Goal: Task Accomplishment & Management: Complete application form

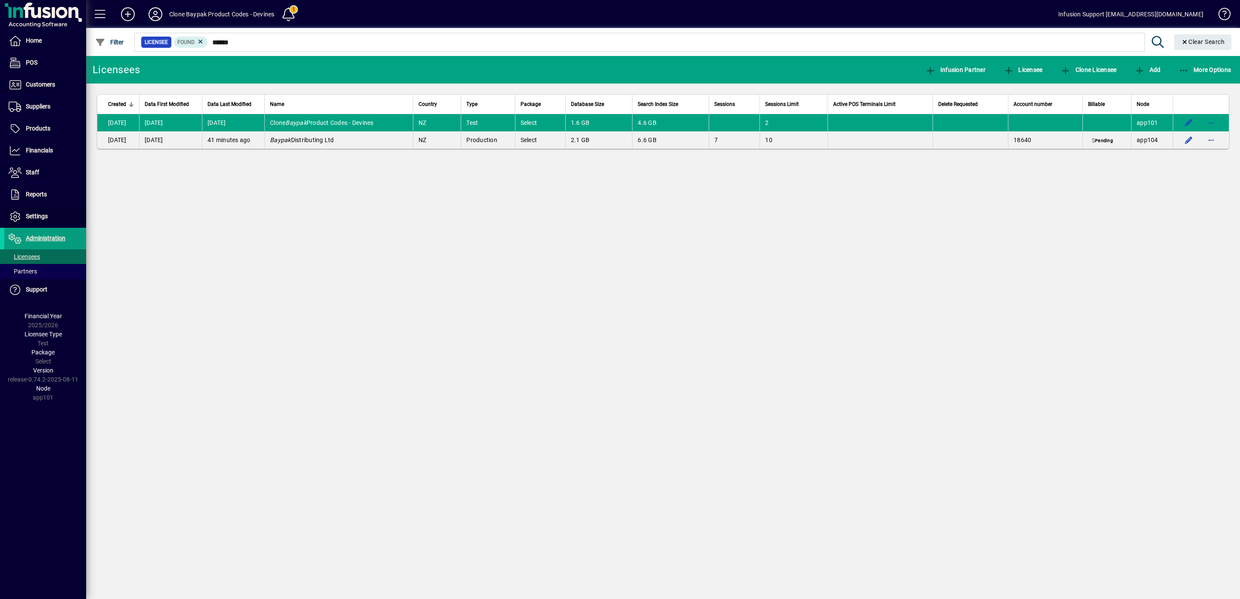
click at [37, 217] on span "Settings" at bounding box center [37, 216] width 22 height 7
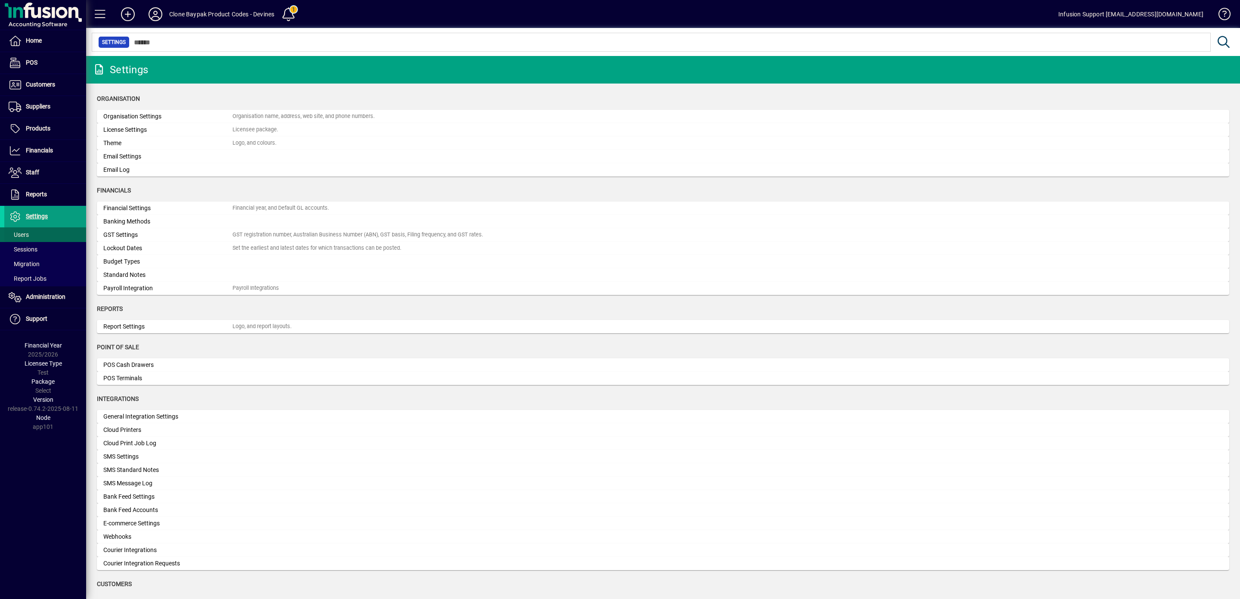
click at [21, 235] on span "Users" at bounding box center [19, 234] width 20 height 7
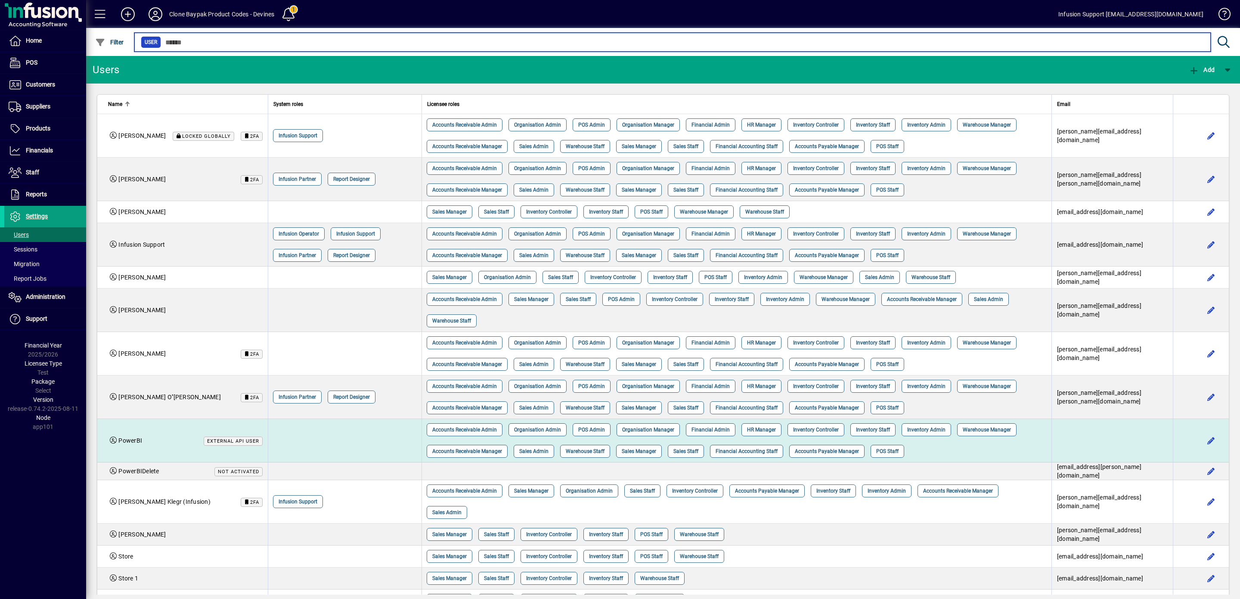
scroll to position [86, 0]
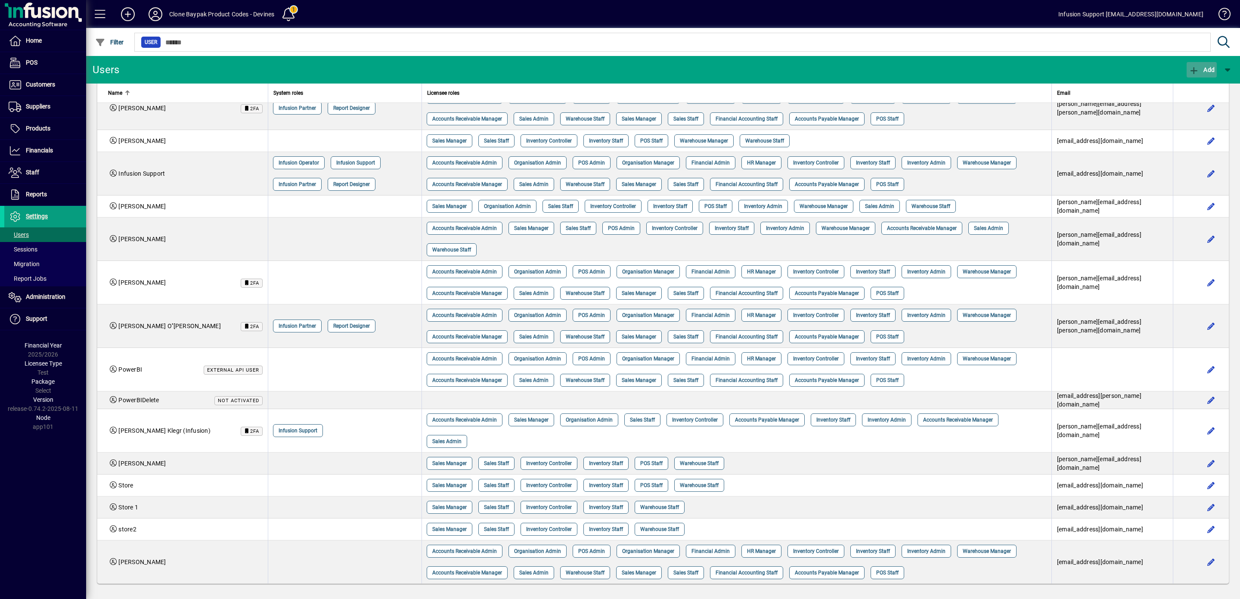
click at [1189, 68] on icon "button" at bounding box center [1194, 70] width 11 height 9
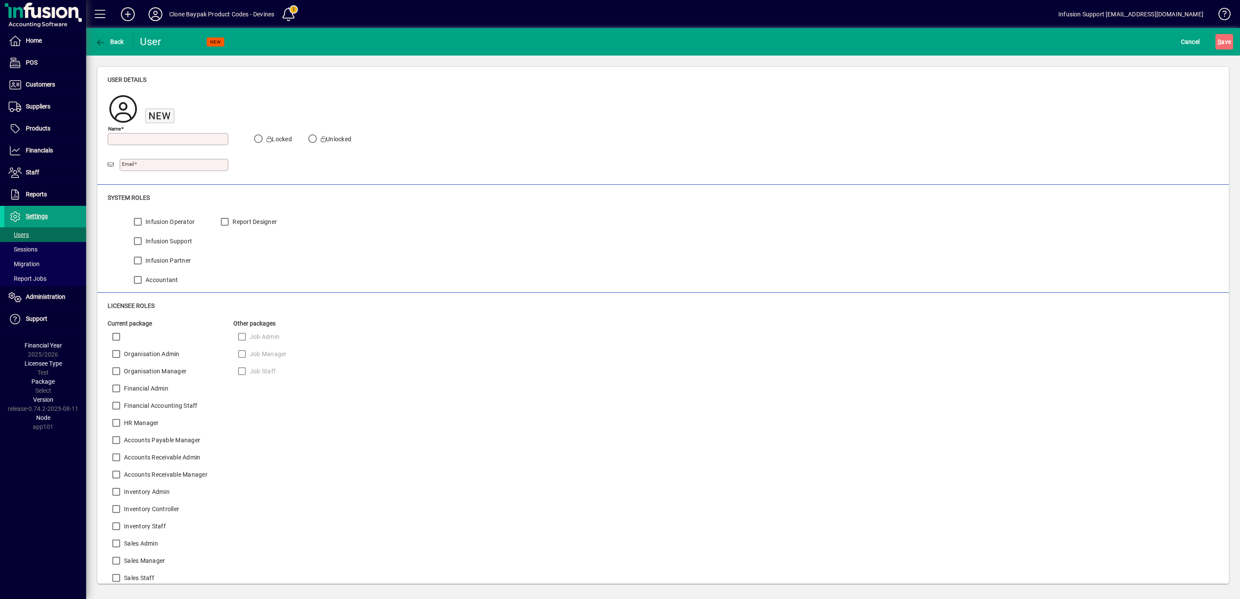
click at [158, 139] on input "Name" at bounding box center [169, 139] width 118 height 7
click at [138, 138] on input "Name" at bounding box center [169, 139] width 118 height 7
paste input "**********"
type input "**********"
click at [145, 163] on input "Email" at bounding box center [175, 164] width 106 height 7
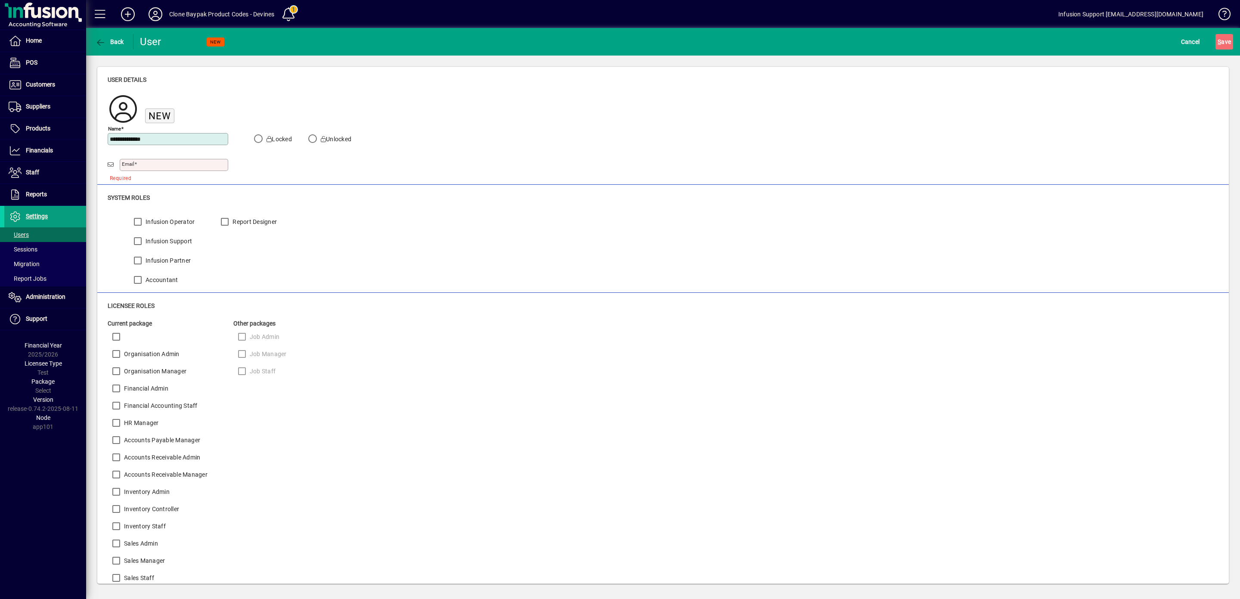
click at [182, 165] on input "Email" at bounding box center [175, 164] width 106 height 7
paste input "**********"
type input "**********"
click at [1224, 38] on div "S ave" at bounding box center [1223, 41] width 31 height 15
click at [1217, 37] on span "S ave" at bounding box center [1223, 42] width 13 height 14
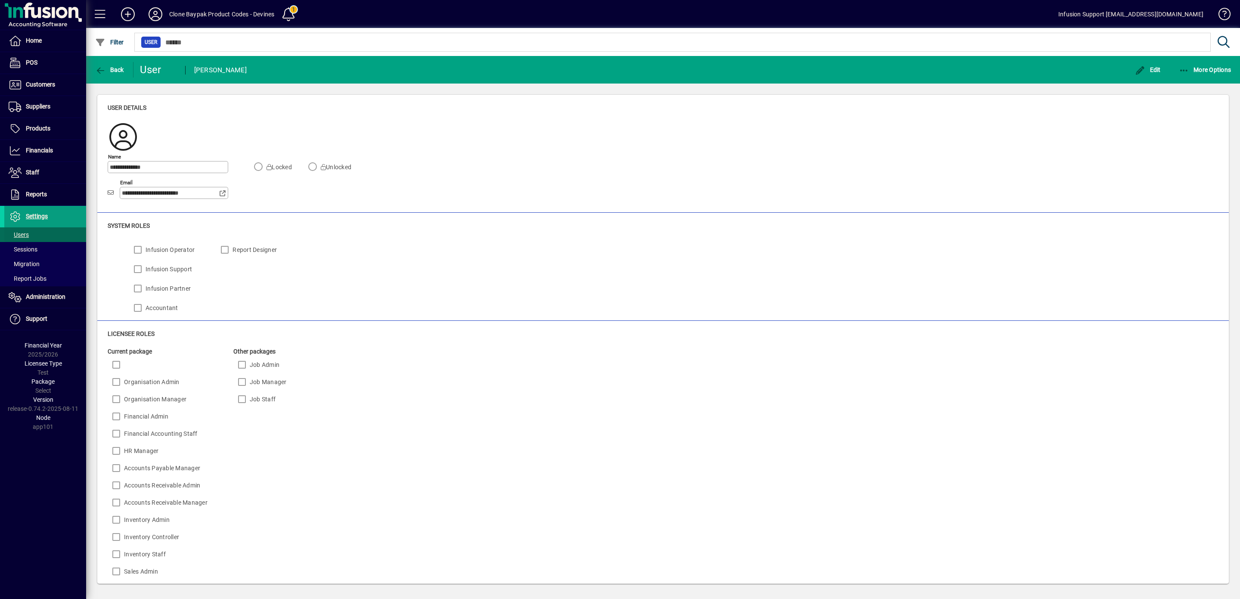
click at [31, 234] on span at bounding box center [45, 234] width 82 height 21
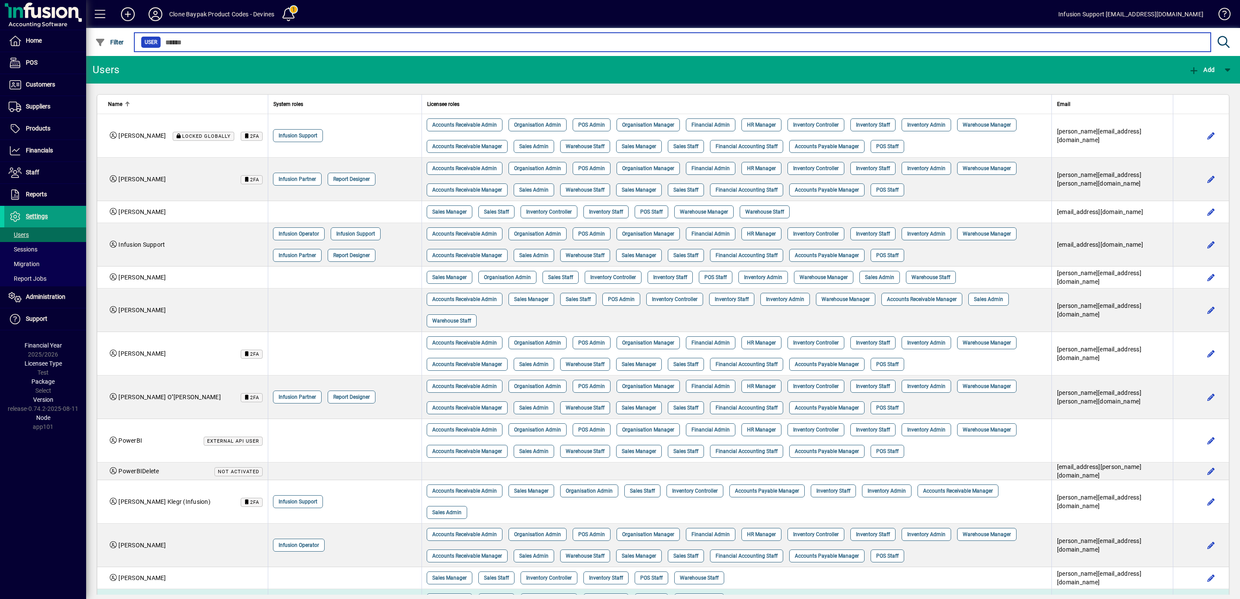
scroll to position [130, 0]
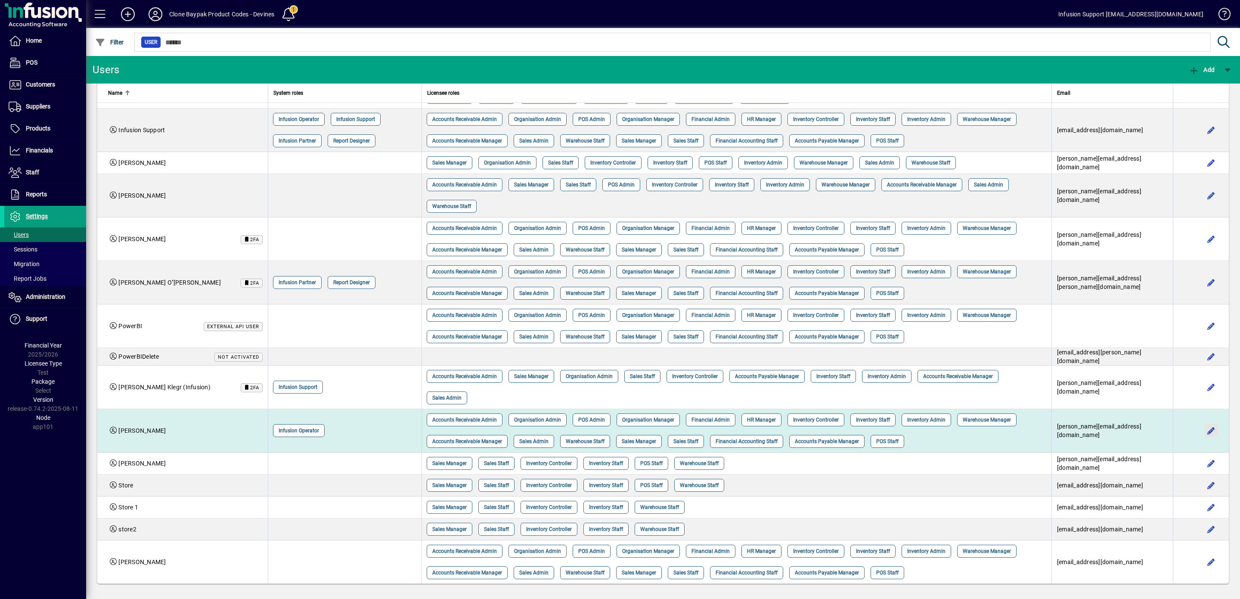
click at [1202, 420] on span "button" at bounding box center [1211, 430] width 21 height 21
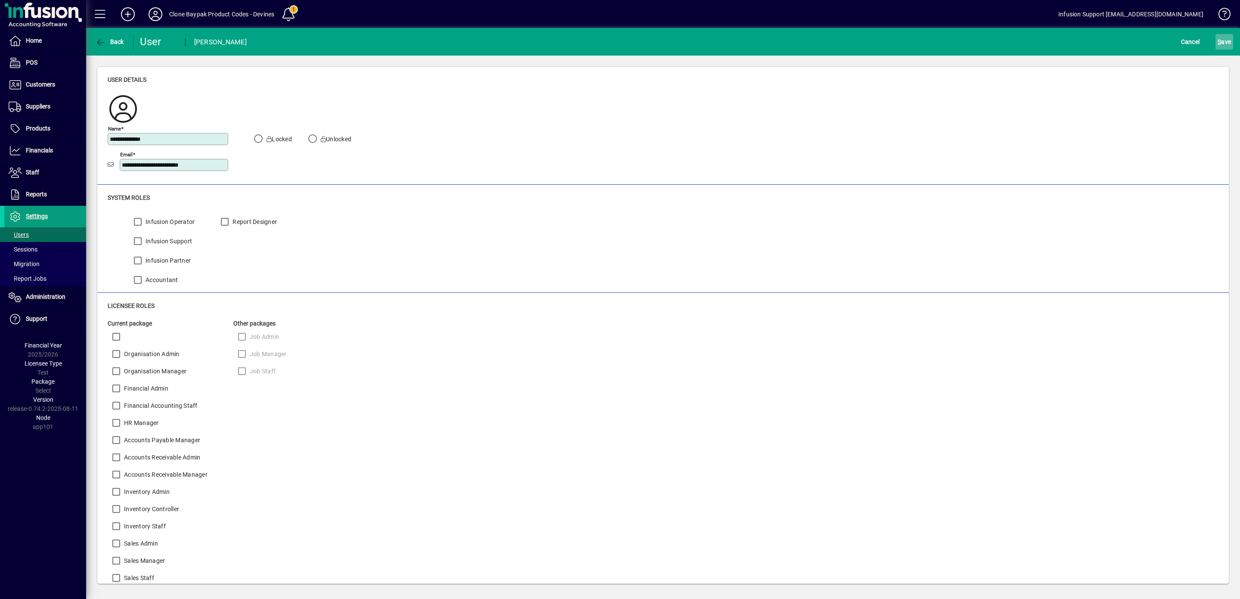
click at [1217, 37] on span "S ave" at bounding box center [1223, 42] width 13 height 14
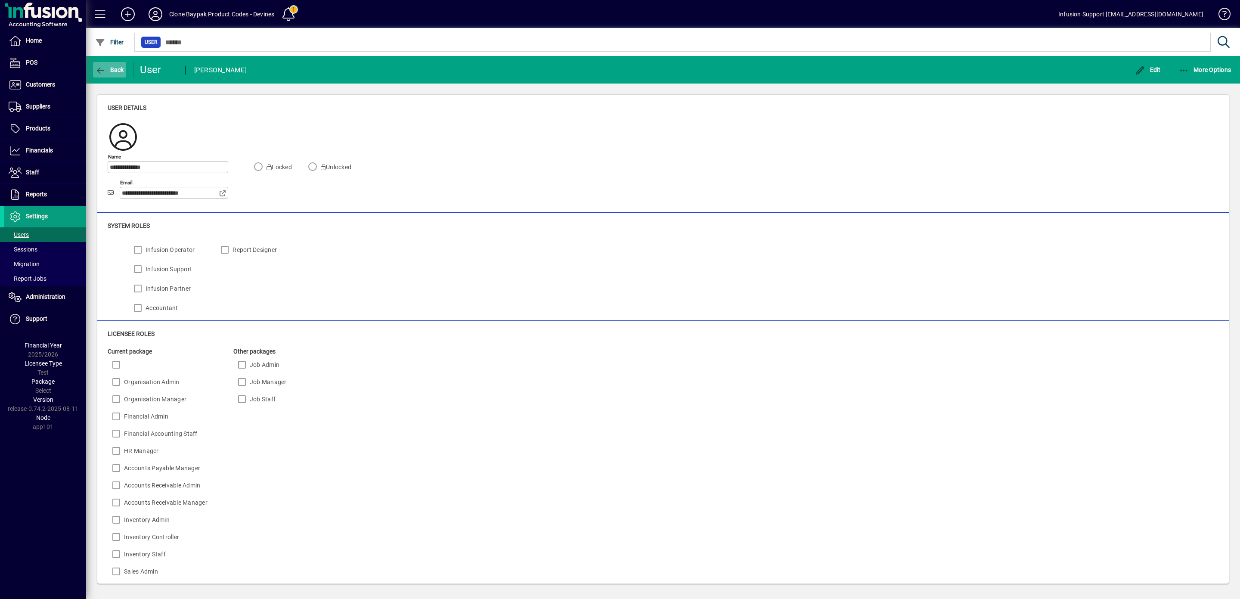
click at [95, 68] on span "button" at bounding box center [109, 69] width 33 height 21
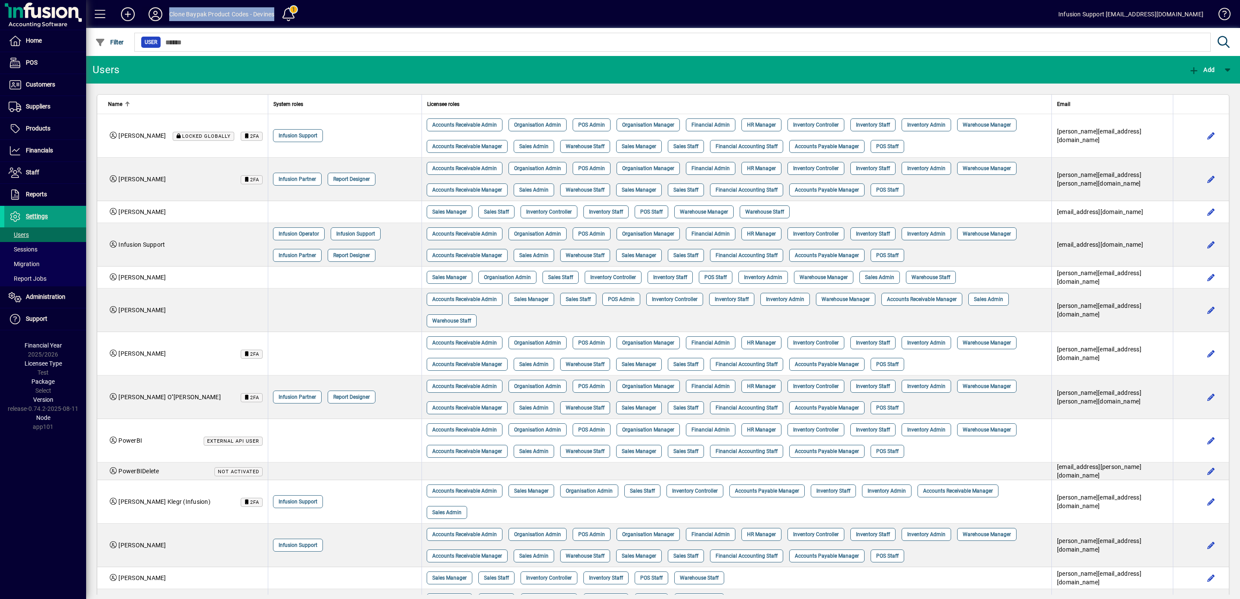
drag, startPoint x: 275, startPoint y: 16, endPoint x: 166, endPoint y: 11, distance: 109.0
click at [166, 11] on mat-toolbar-row "Clone Baypak Product Codes - Devines 1 Infusion Support [EMAIL_ADDRESS][DOMAIN_…" at bounding box center [663, 14] width 1154 height 28
copy div "Clone Baypak Product Codes - Devines"
